Goal: Information Seeking & Learning: Understand process/instructions

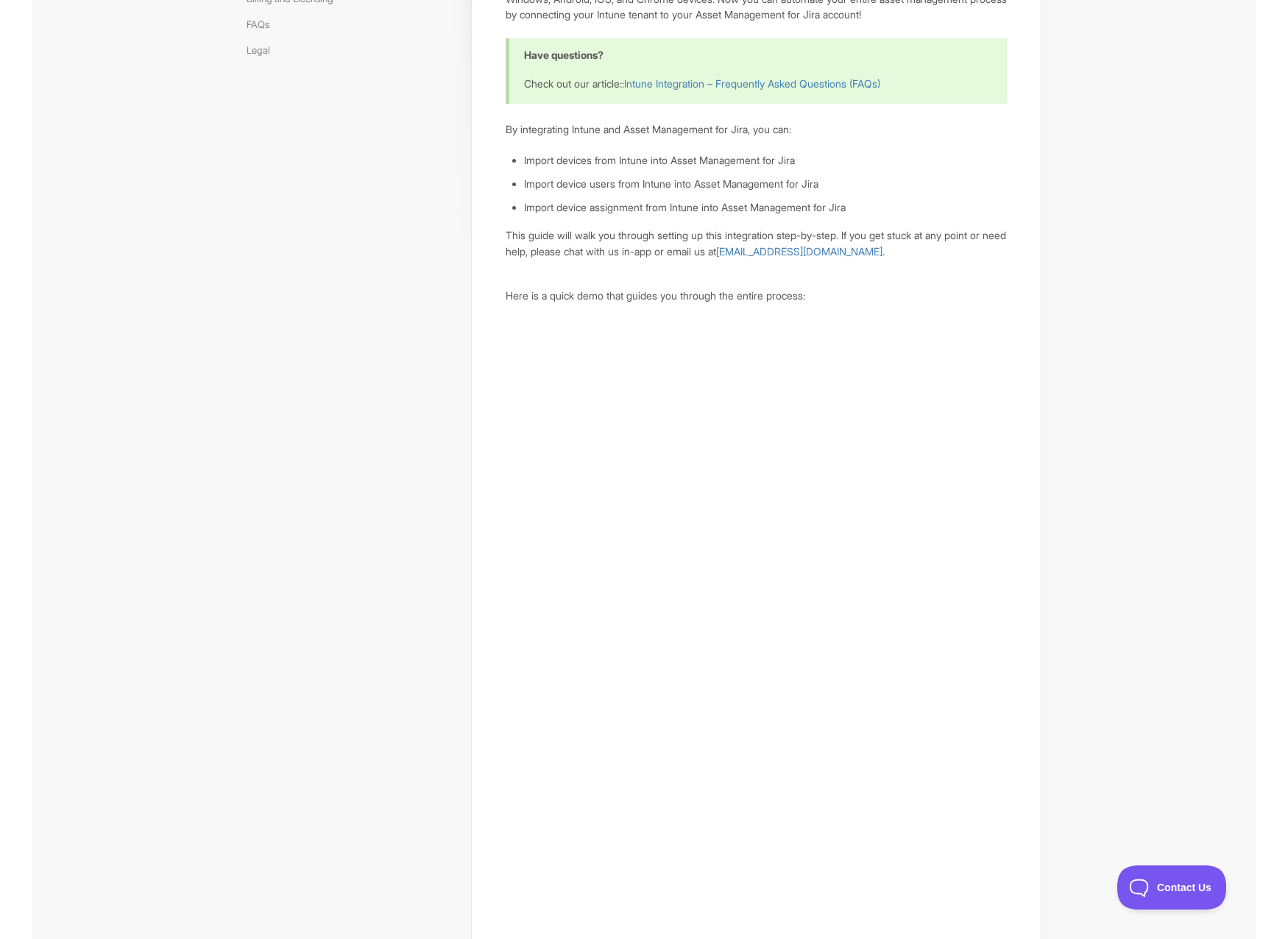
scroll to position [221, 0]
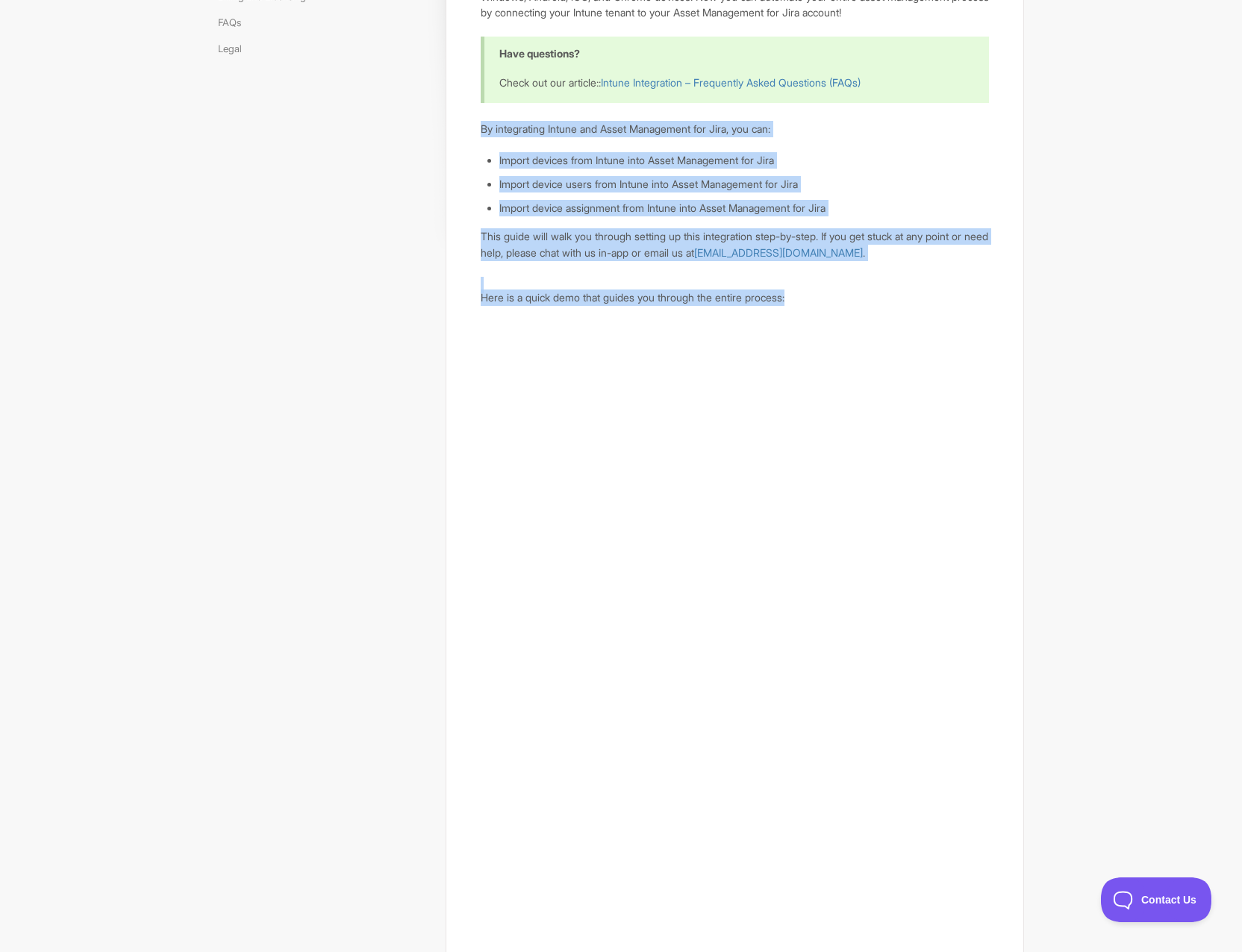
drag, startPoint x: 735, startPoint y: 285, endPoint x: 472, endPoint y: 125, distance: 307.8
drag, startPoint x: 472, startPoint y: 125, endPoint x: 881, endPoint y: 293, distance: 442.2
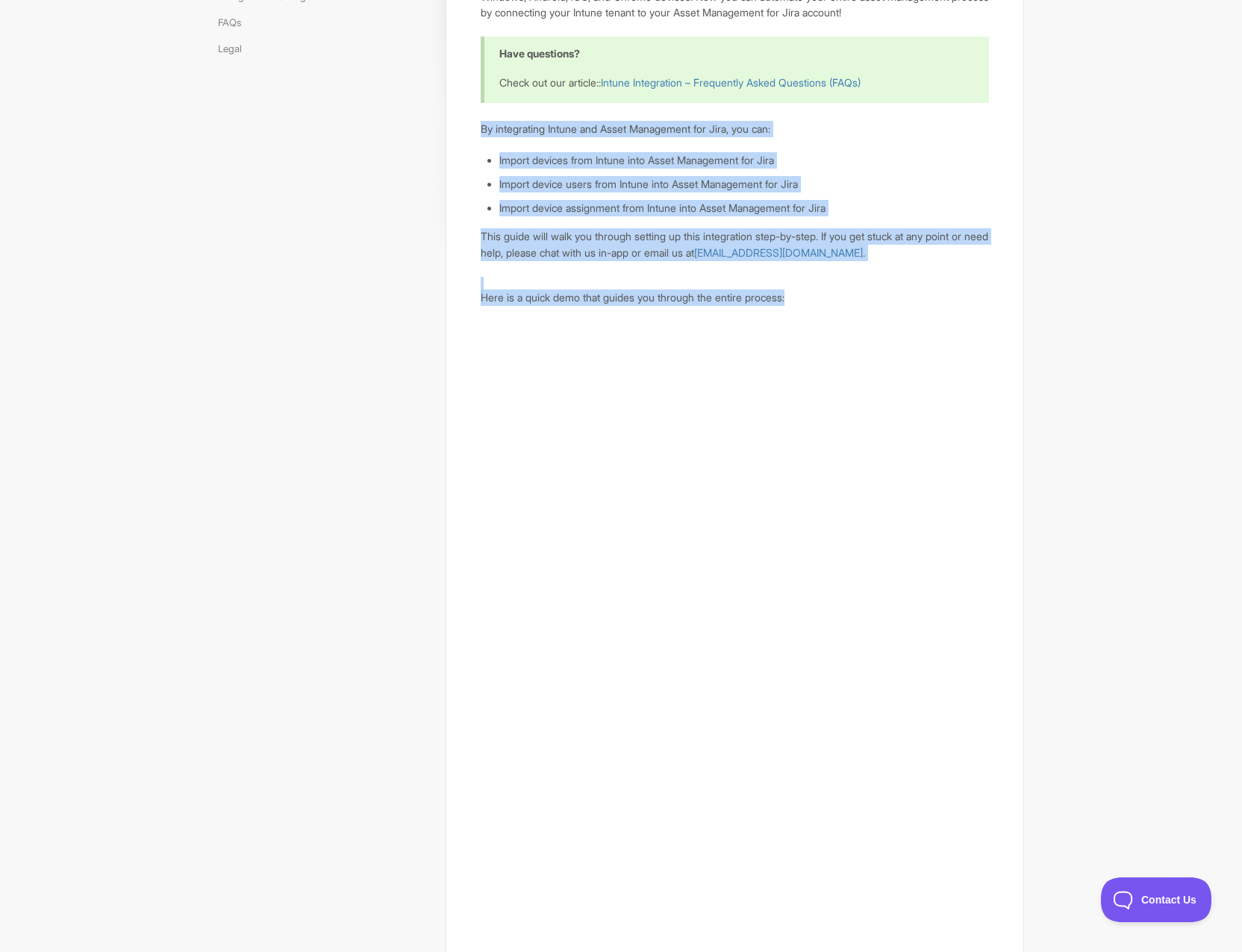
click at [881, 293] on p "Here is a quick demo that guides you through the entire process:" at bounding box center [735, 298] width 508 height 16
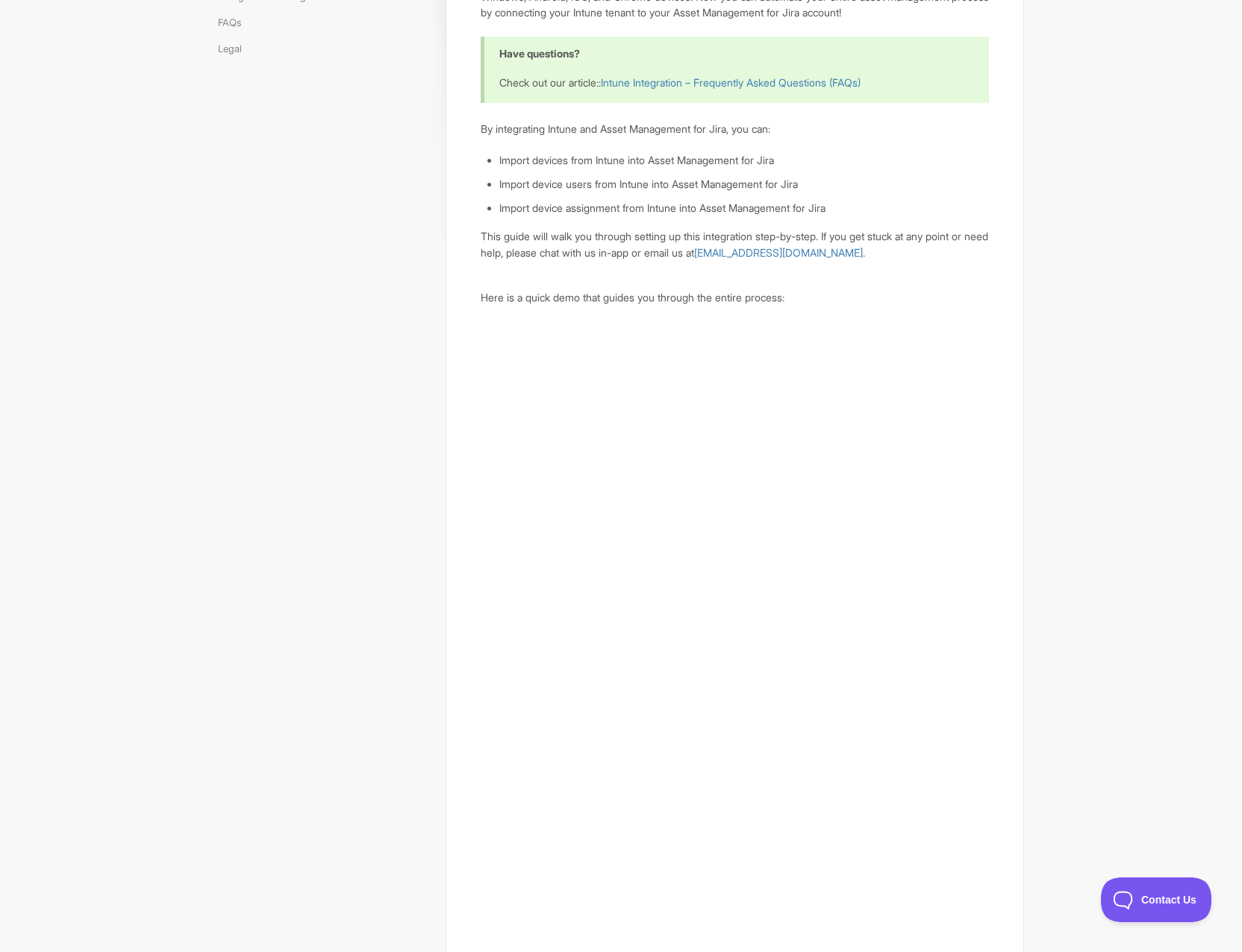
click at [881, 293] on p "Here is a quick demo that guides you through the entire process:" at bounding box center [735, 298] width 508 height 16
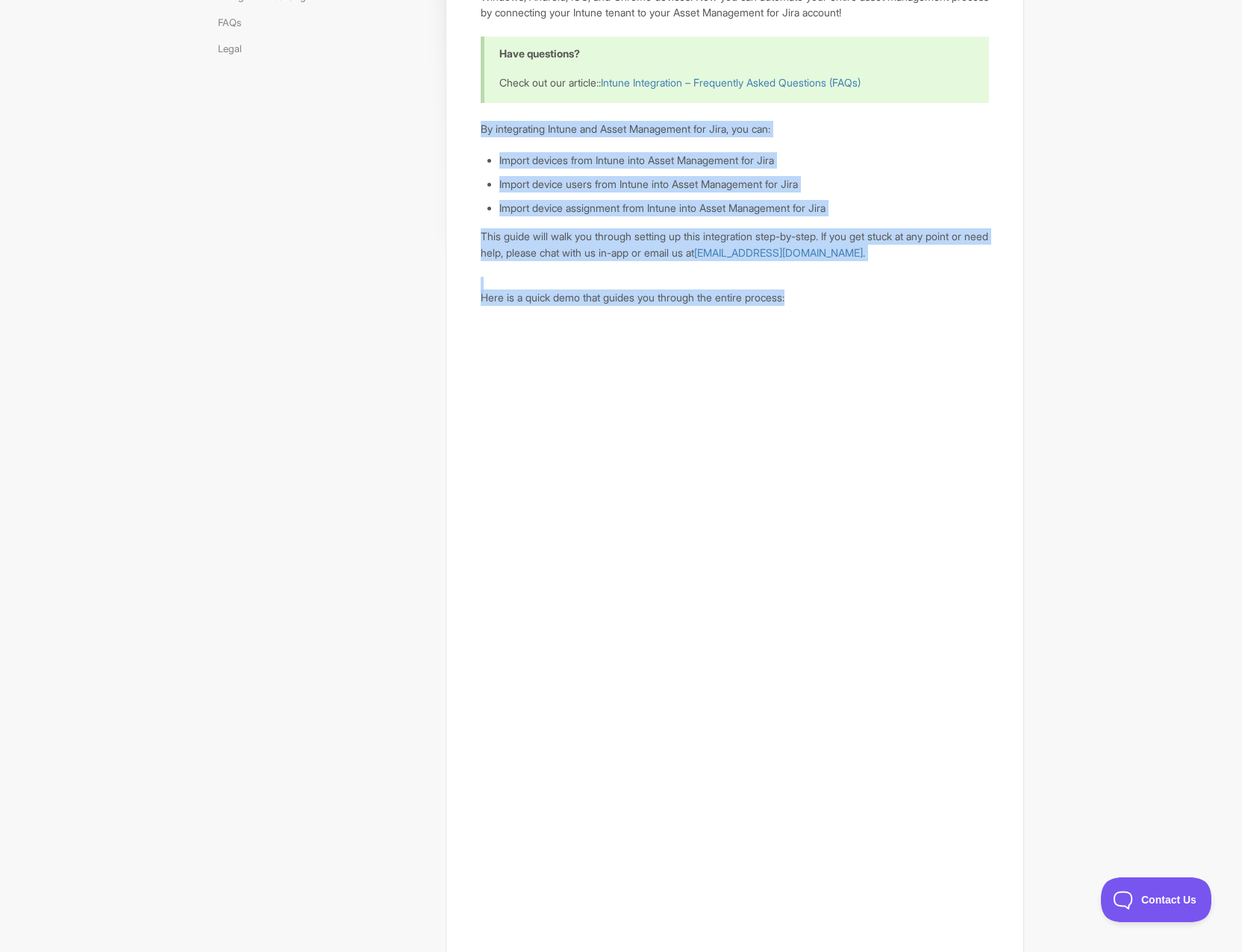
drag, startPoint x: 881, startPoint y: 293, endPoint x: 489, endPoint y: 124, distance: 426.9
click at [489, 124] on p "By integrating Intune and Asset Management for Jira, you can:" at bounding box center [735, 128] width 508 height 16
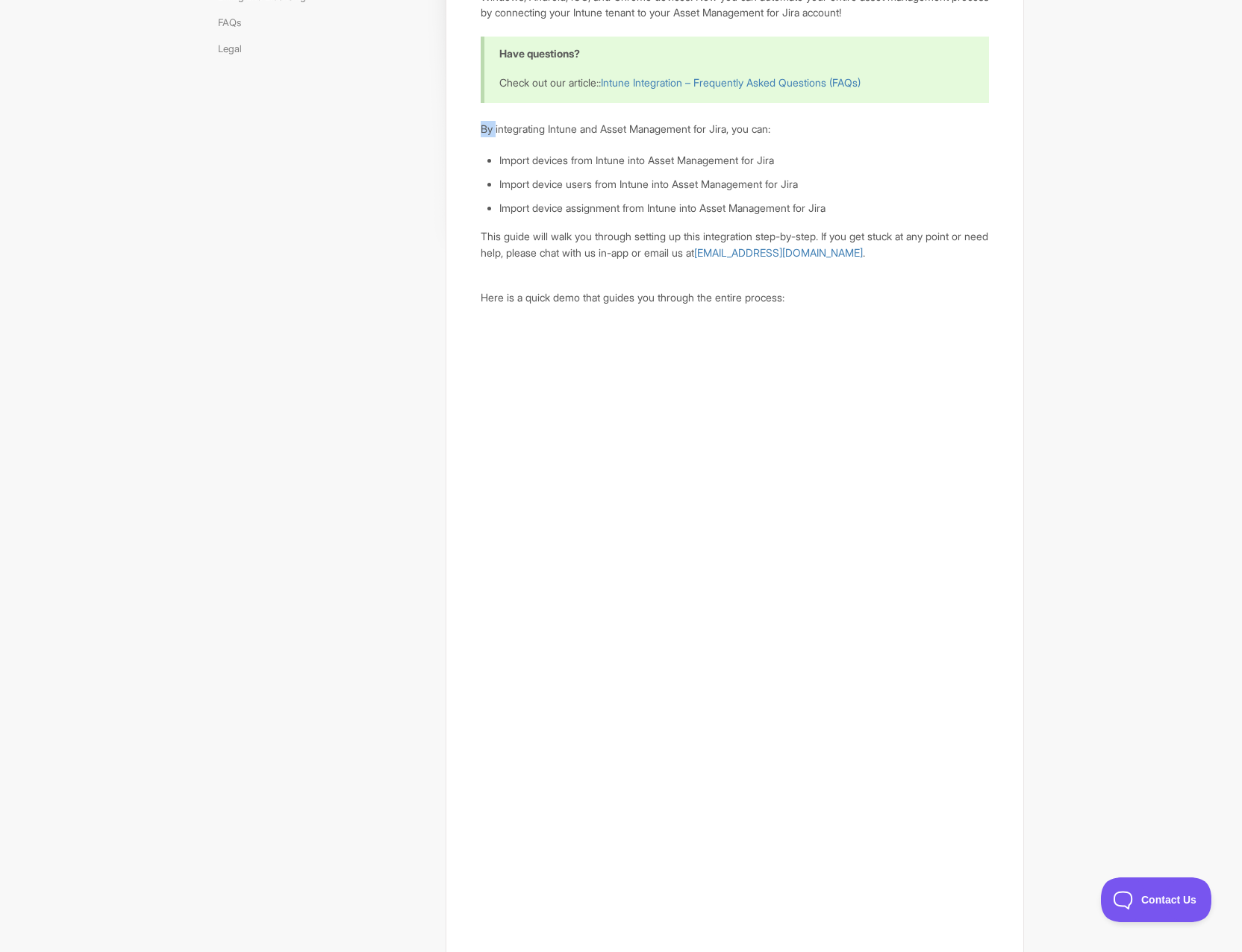
click at [489, 124] on p "By integrating Intune and Asset Management for Jira, you can:" at bounding box center [735, 128] width 508 height 16
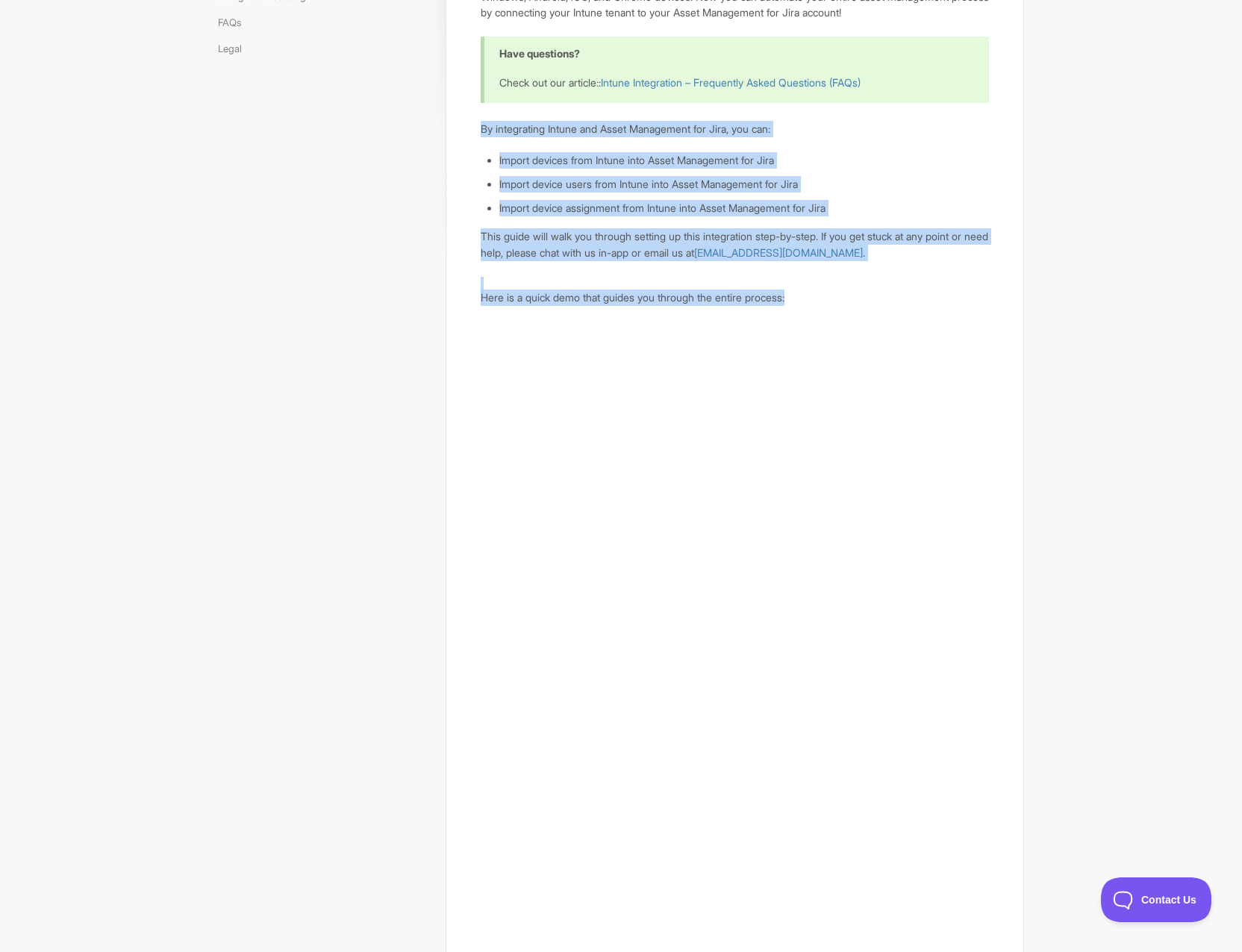
drag, startPoint x: 489, startPoint y: 124, endPoint x: 830, endPoint y: 298, distance: 382.8
click at [830, 298] on p "Here is a quick demo that guides you through the entire process:" at bounding box center [735, 298] width 508 height 16
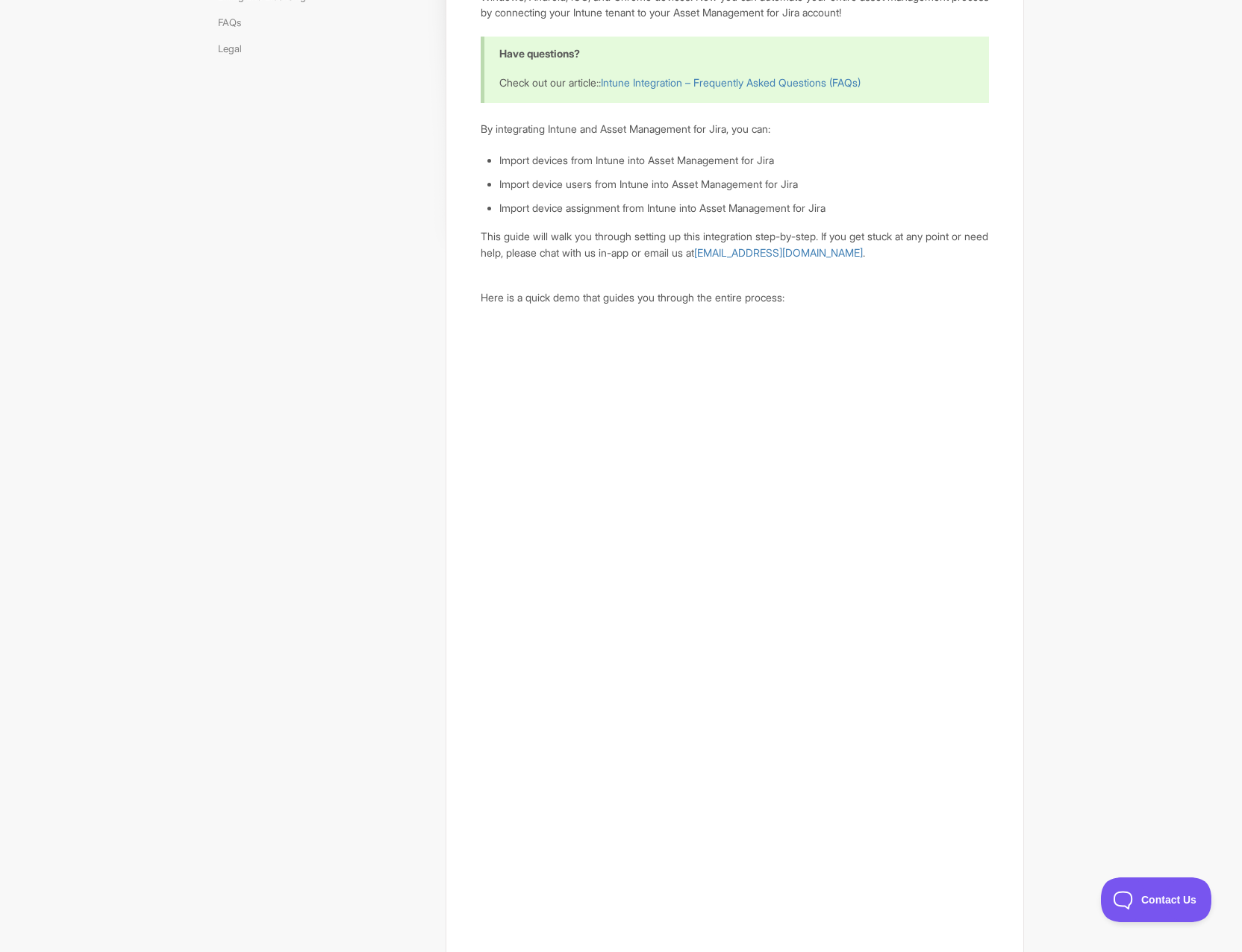
click at [830, 298] on p "Here is a quick demo that guides you through the entire process:" at bounding box center [735, 298] width 508 height 16
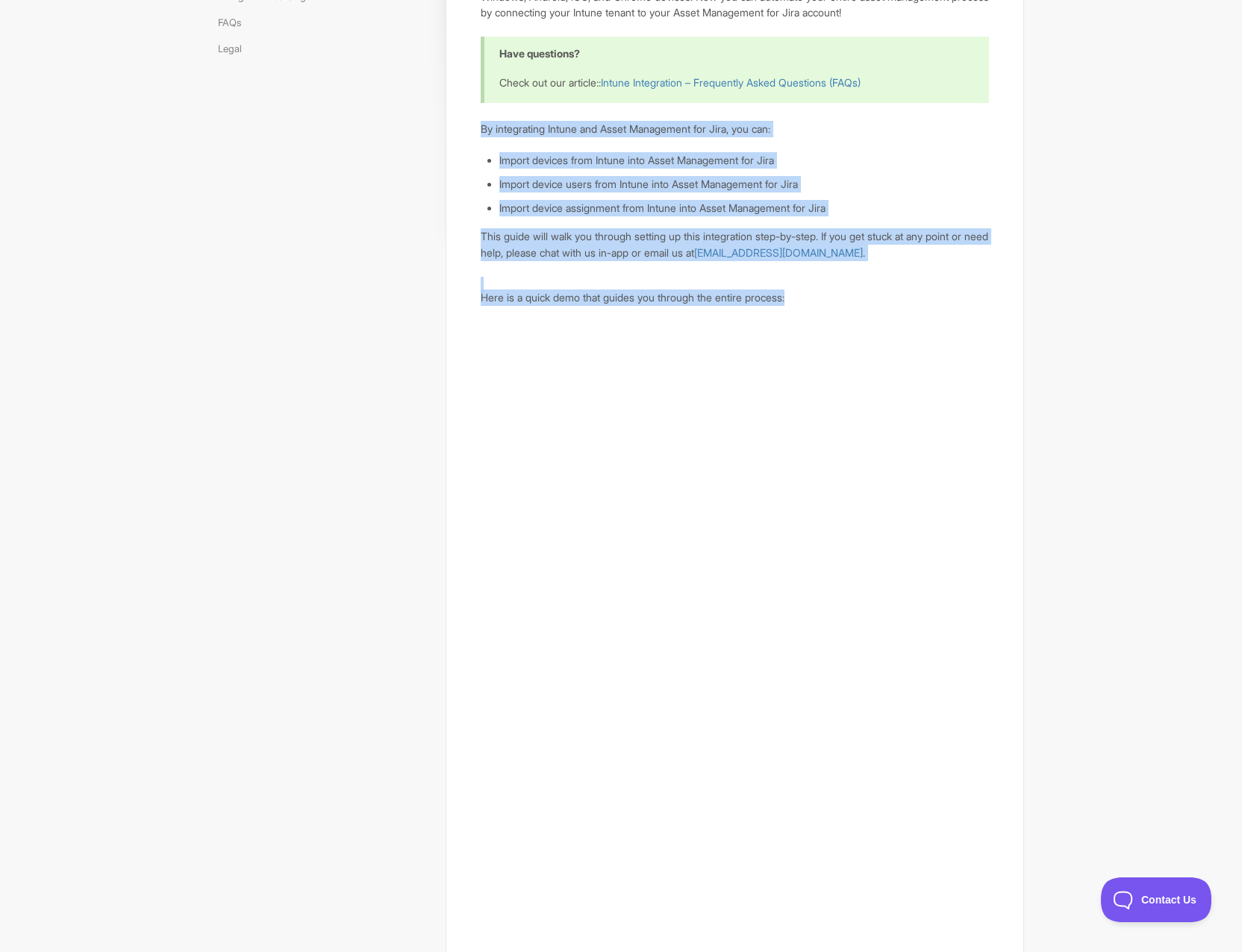
drag, startPoint x: 830, startPoint y: 298, endPoint x: 491, endPoint y: 126, distance: 380.1
click at [491, 126] on p "By integrating Intune and Asset Management for Jira, you can:" at bounding box center [735, 128] width 508 height 16
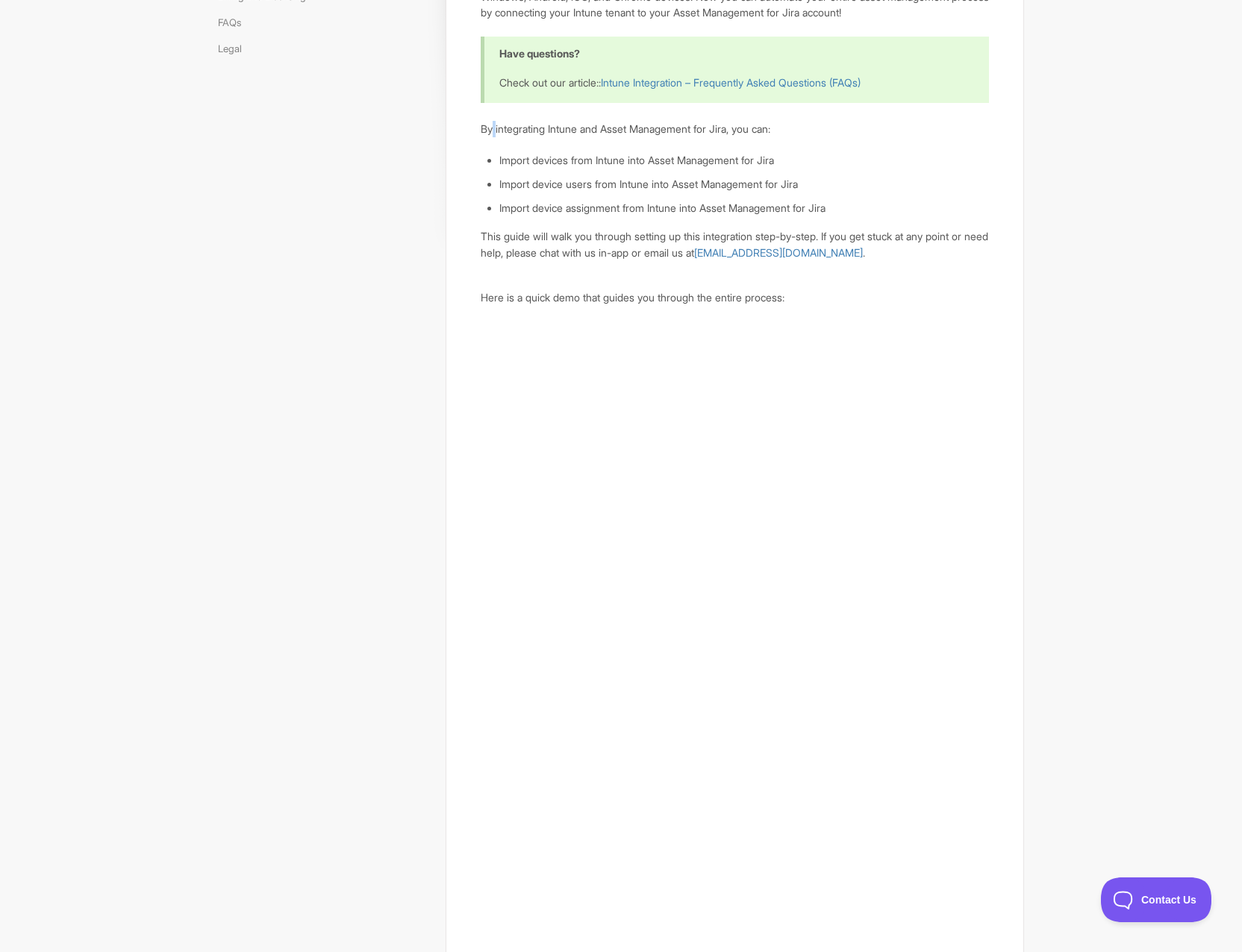
click at [491, 126] on p "By integrating Intune and Asset Management for Jira, you can:" at bounding box center [735, 128] width 508 height 16
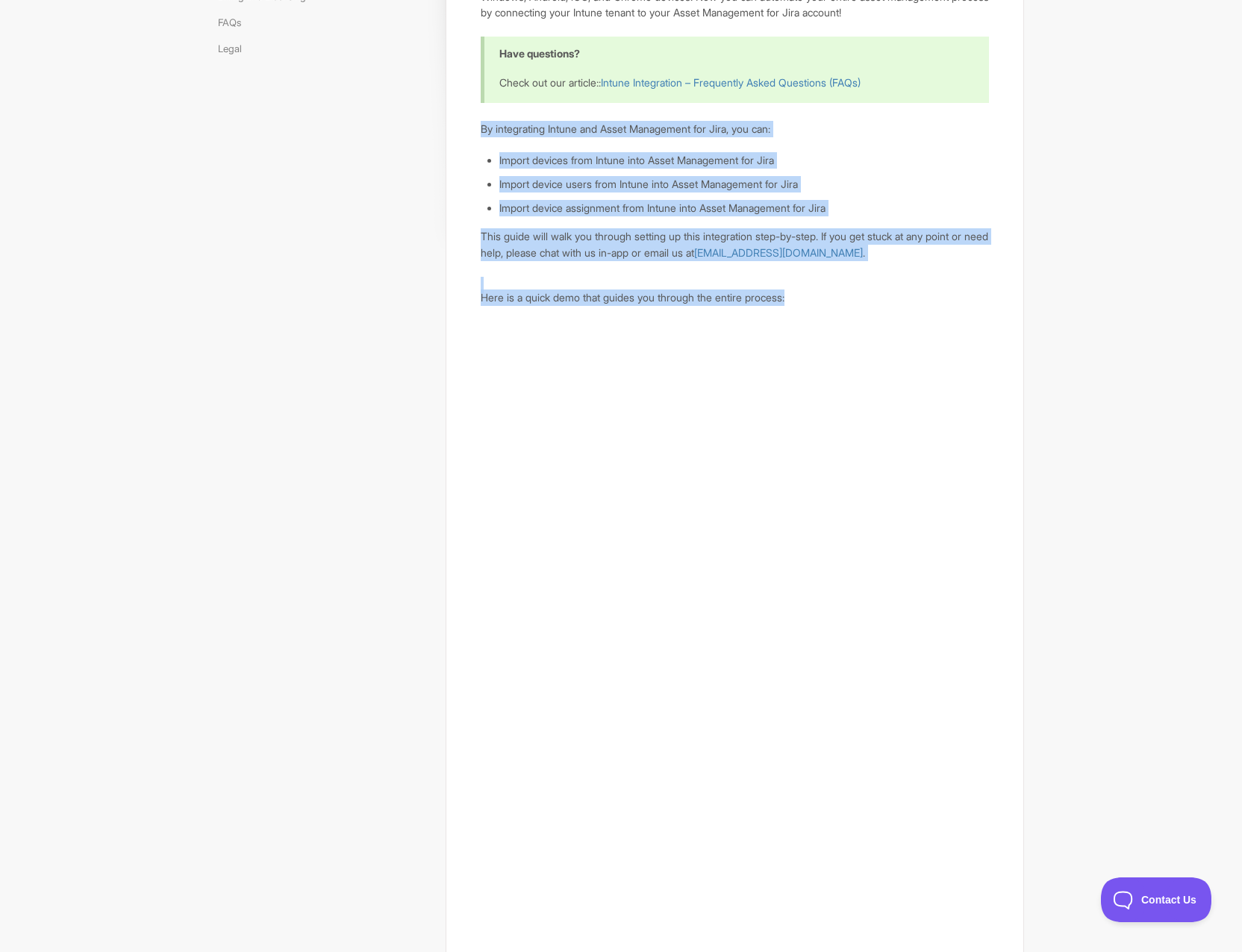
drag, startPoint x: 491, startPoint y: 126, endPoint x: 820, endPoint y: 294, distance: 369.4
click at [820, 294] on p "Here is a quick demo that guides you through the entire process:" at bounding box center [735, 298] width 508 height 16
drag, startPoint x: 820, startPoint y: 294, endPoint x: 483, endPoint y: 117, distance: 380.7
